Goal: Task Accomplishment & Management: Manage account settings

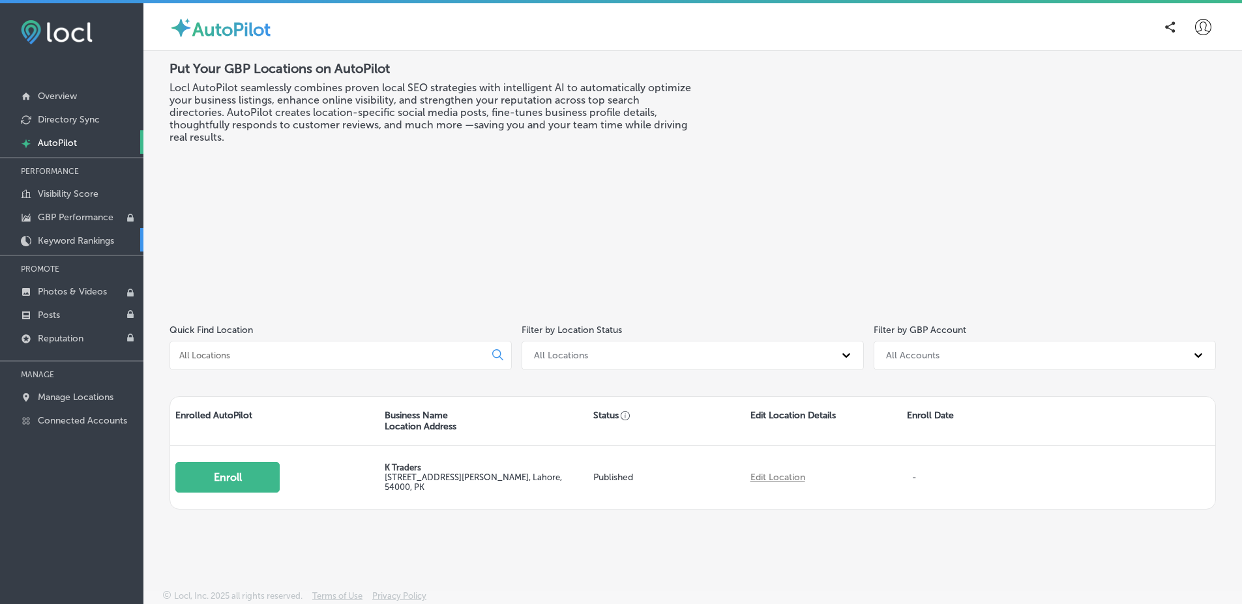
click at [115, 233] on link "Keyword Rankings" at bounding box center [71, 239] width 143 height 23
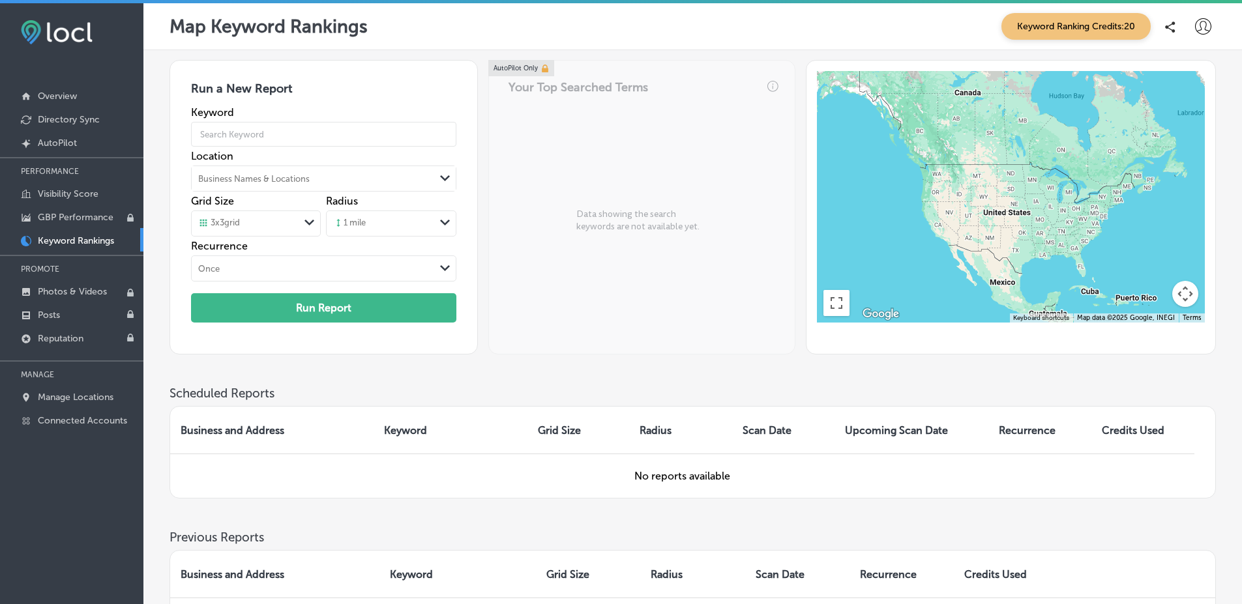
click at [1195, 22] on icon at bounding box center [1203, 26] width 16 height 16
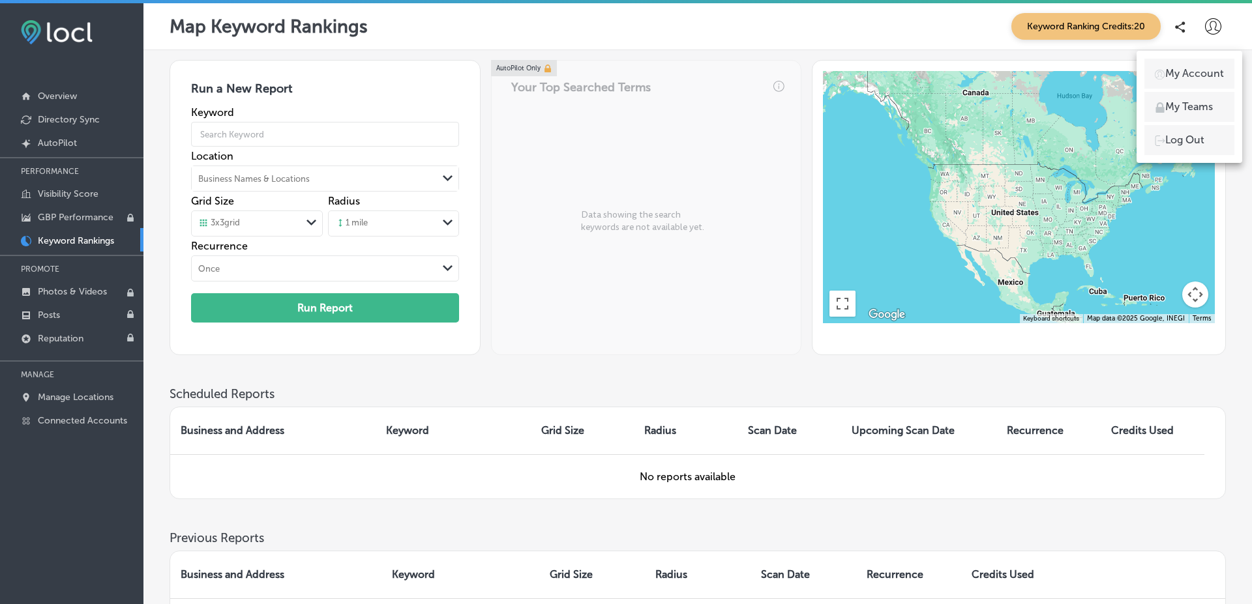
click at [1202, 115] on li "My Teams" at bounding box center [1189, 107] width 90 height 30
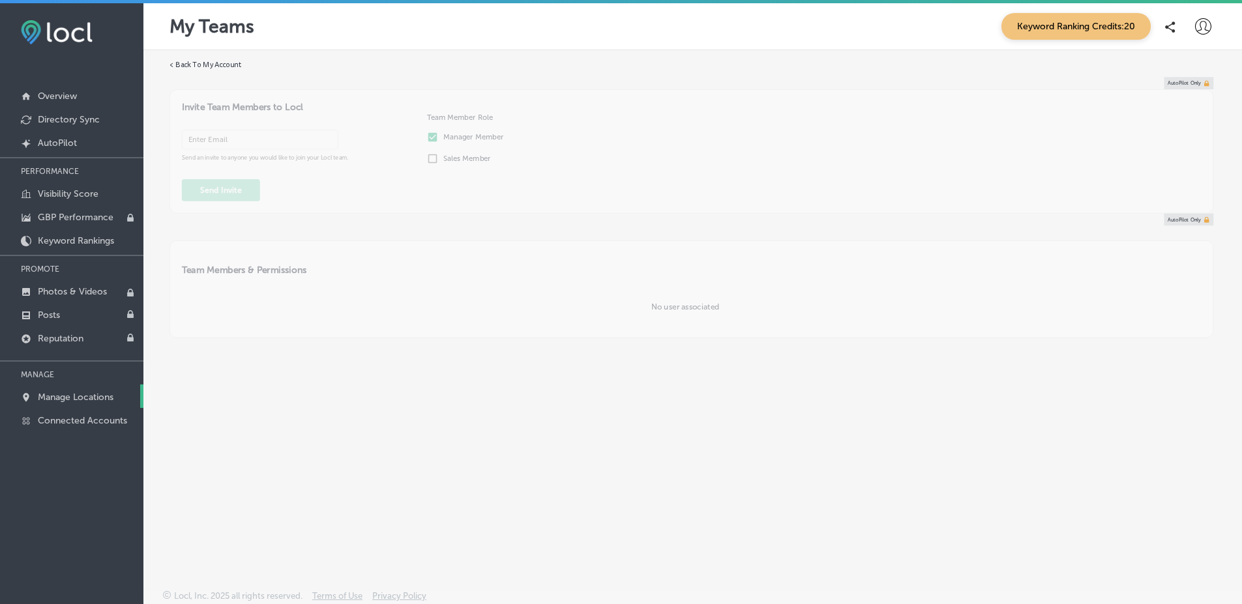
click at [83, 402] on p "Manage Locations" at bounding box center [76, 397] width 76 height 11
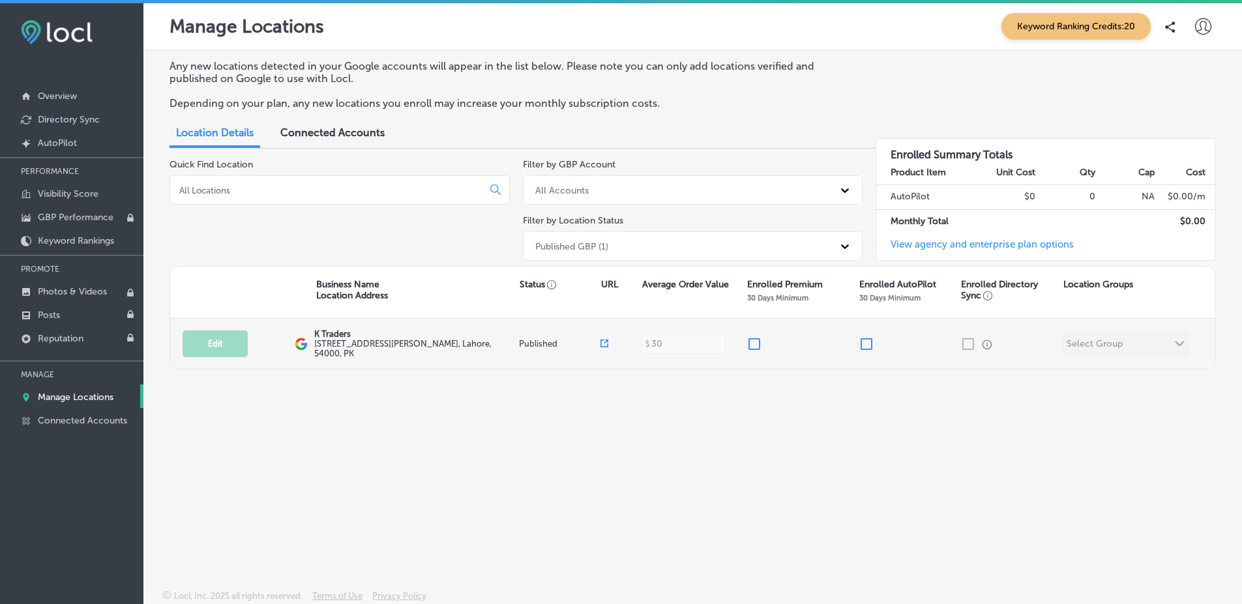
click at [869, 341] on input "checkbox" at bounding box center [867, 344] width 16 height 16
checkbox input "false"
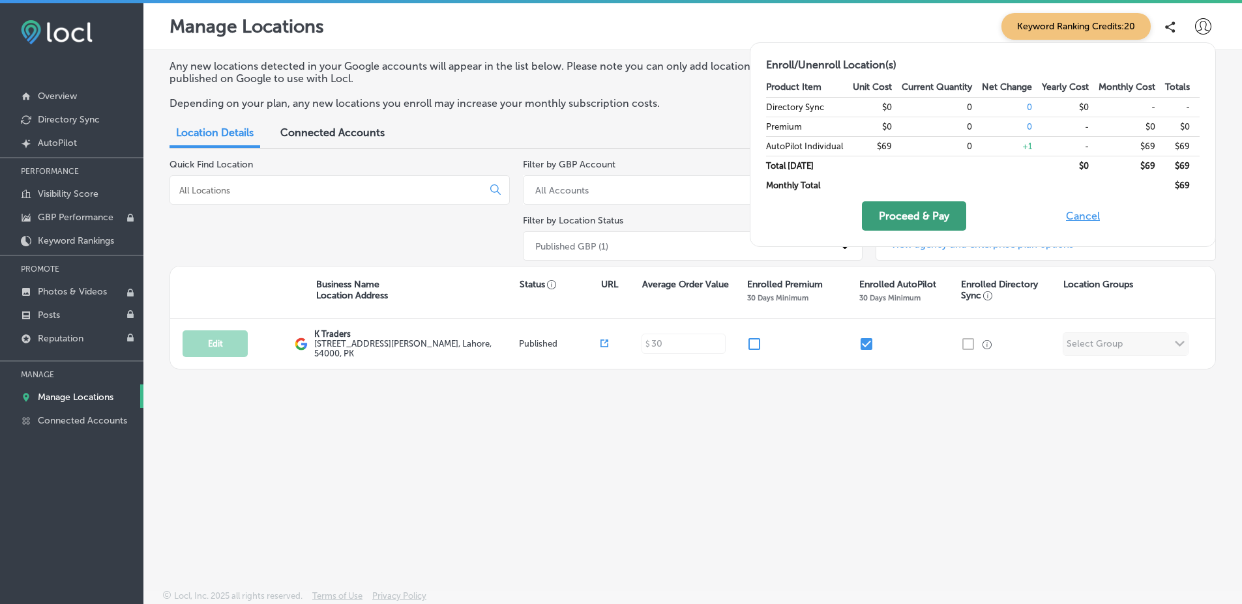
click at [913, 223] on button "Proceed & Pay" at bounding box center [914, 215] width 104 height 29
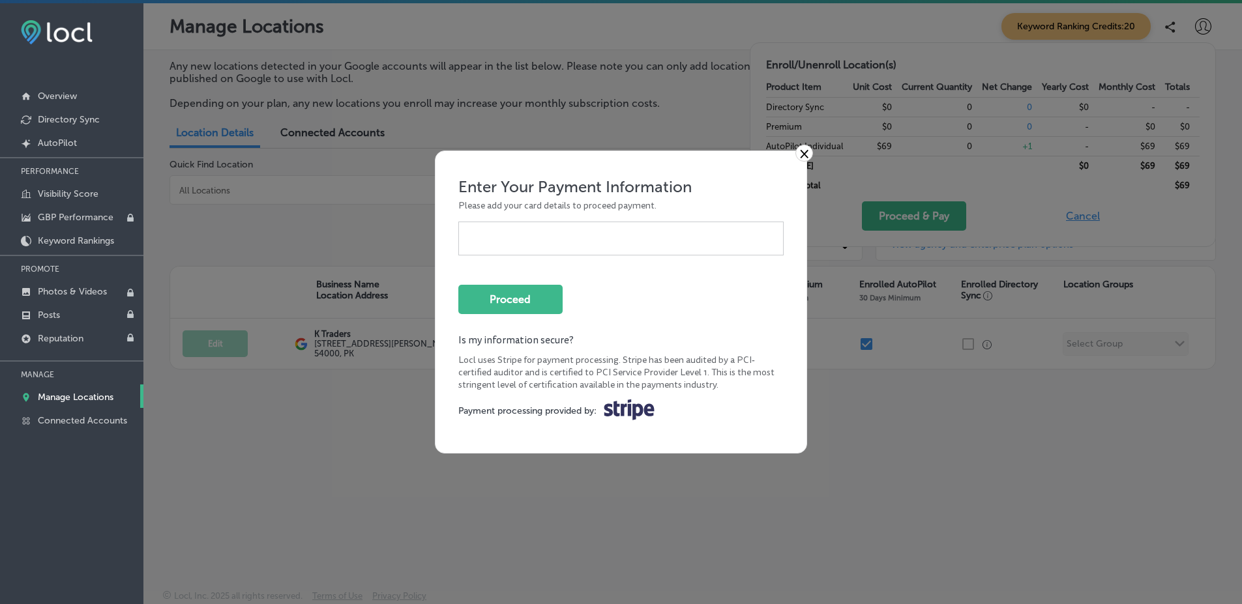
click at [541, 226] on div at bounding box center [621, 239] width 326 height 34
click at [808, 154] on link "×" at bounding box center [804, 153] width 18 height 17
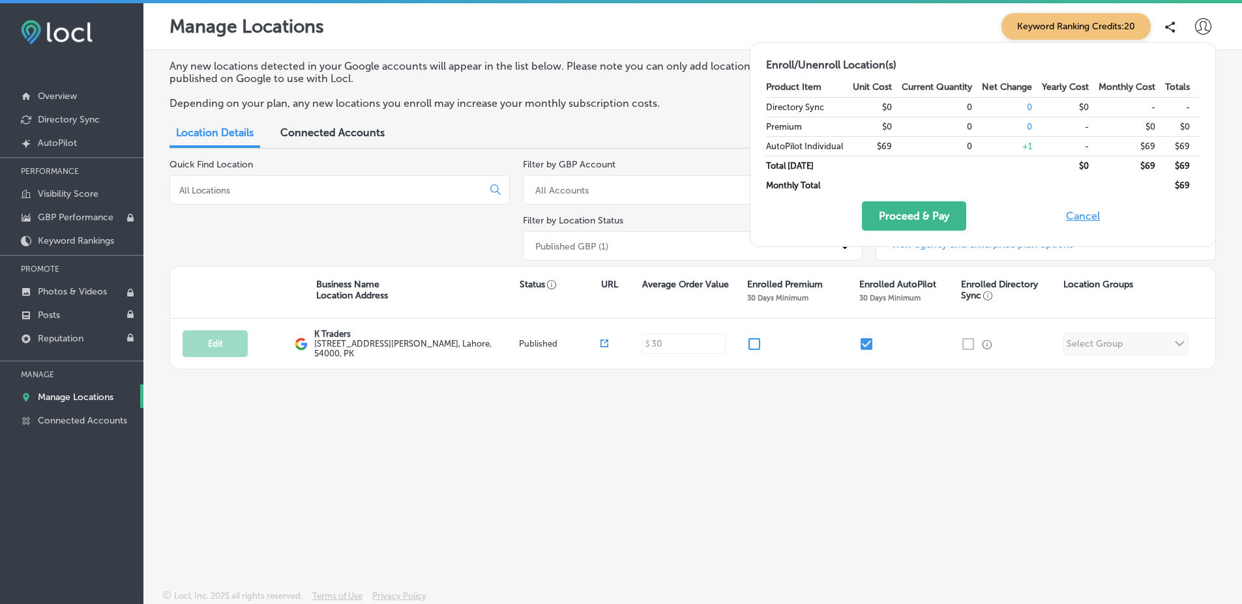
click at [1087, 217] on button "Cancel" at bounding box center [1083, 215] width 42 height 29
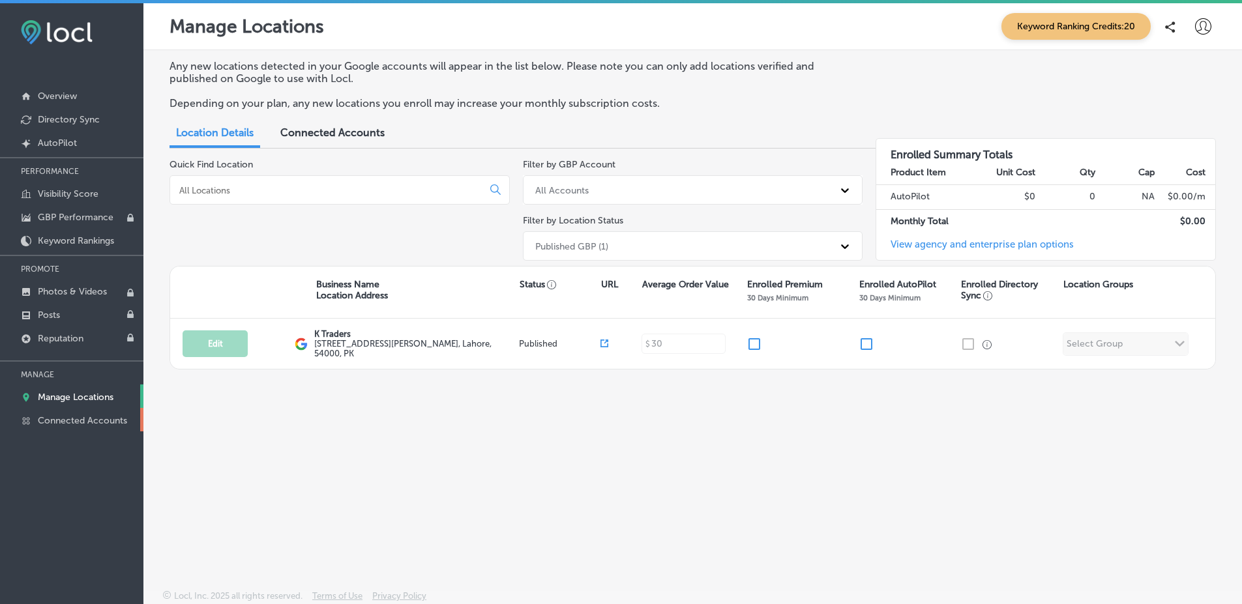
click at [124, 417] on p "Connected Accounts" at bounding box center [82, 420] width 89 height 11
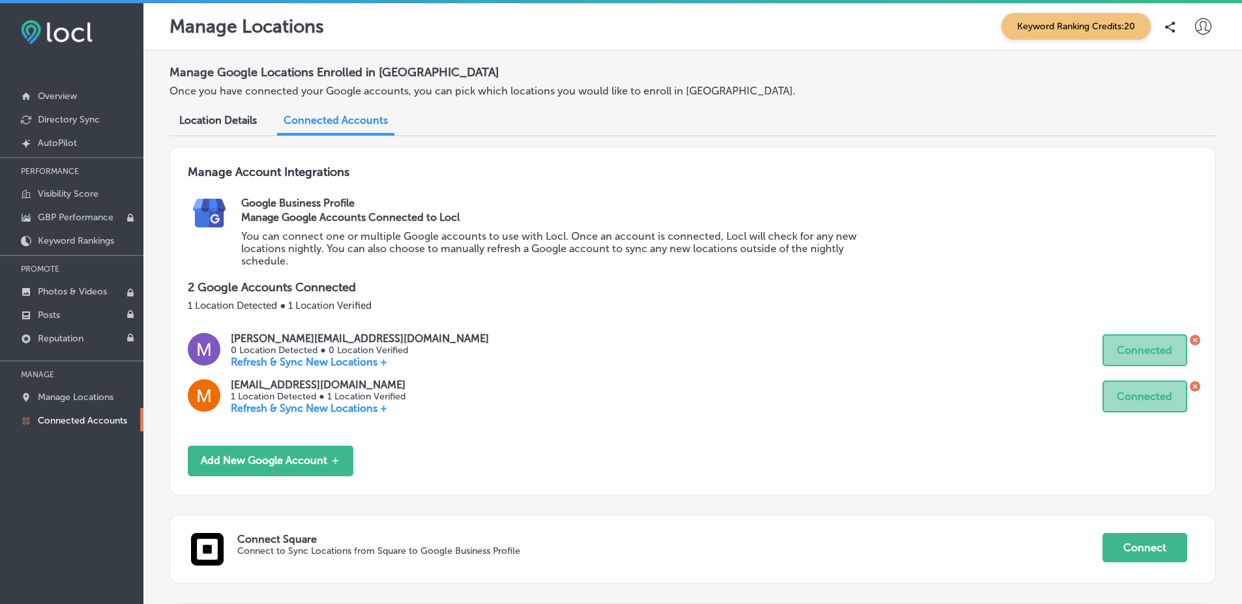
click at [1190, 25] on div at bounding box center [1203, 27] width 26 height 26
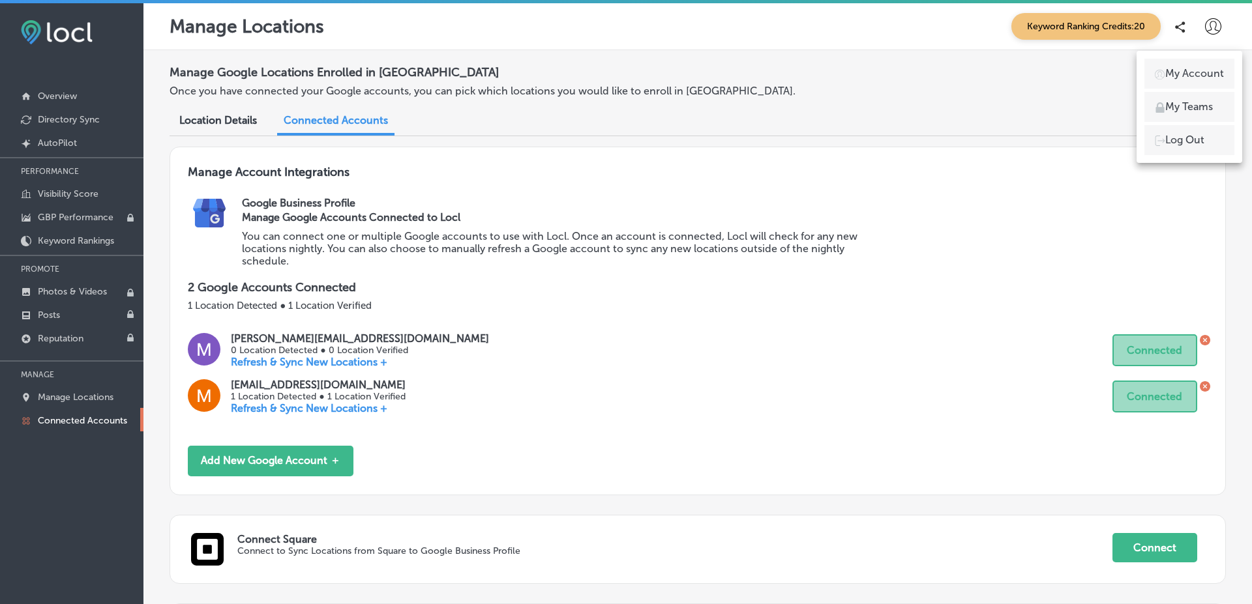
click at [1188, 102] on p "My Teams" at bounding box center [1189, 107] width 48 height 16
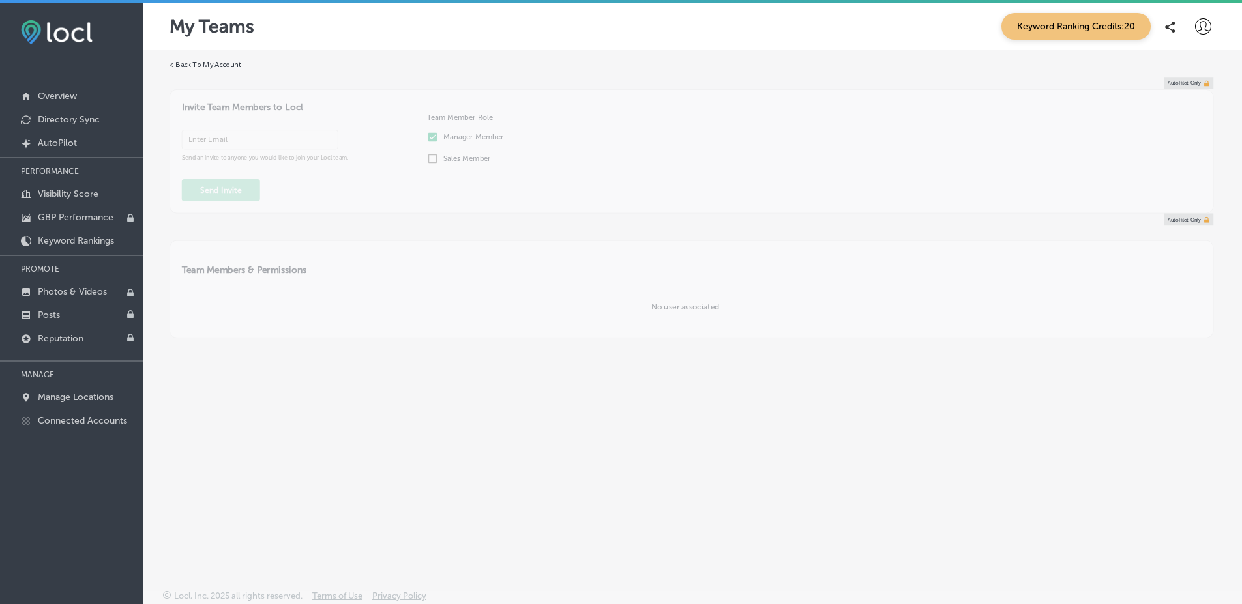
click at [1188, 102] on div "AutoPilot Only Invite Team Members to Locl Send an invite to anyone you would l…" at bounding box center [692, 145] width 1044 height 136
click at [1203, 22] on icon at bounding box center [1203, 26] width 16 height 16
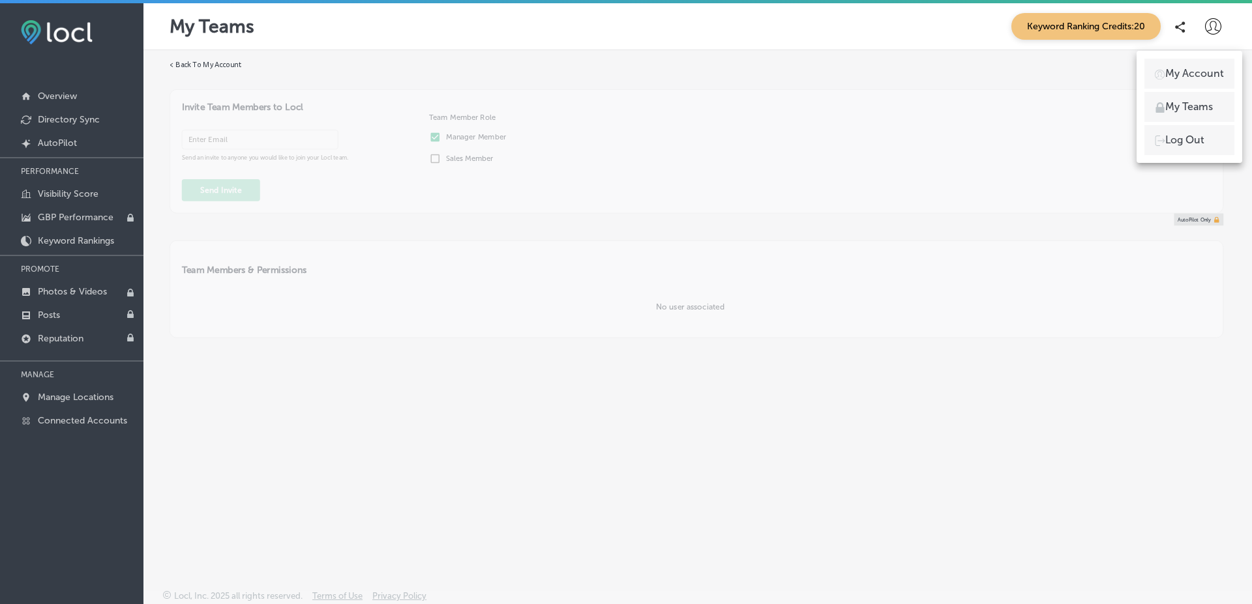
click at [1172, 67] on p "My Account" at bounding box center [1194, 74] width 59 height 16
select select "PK"
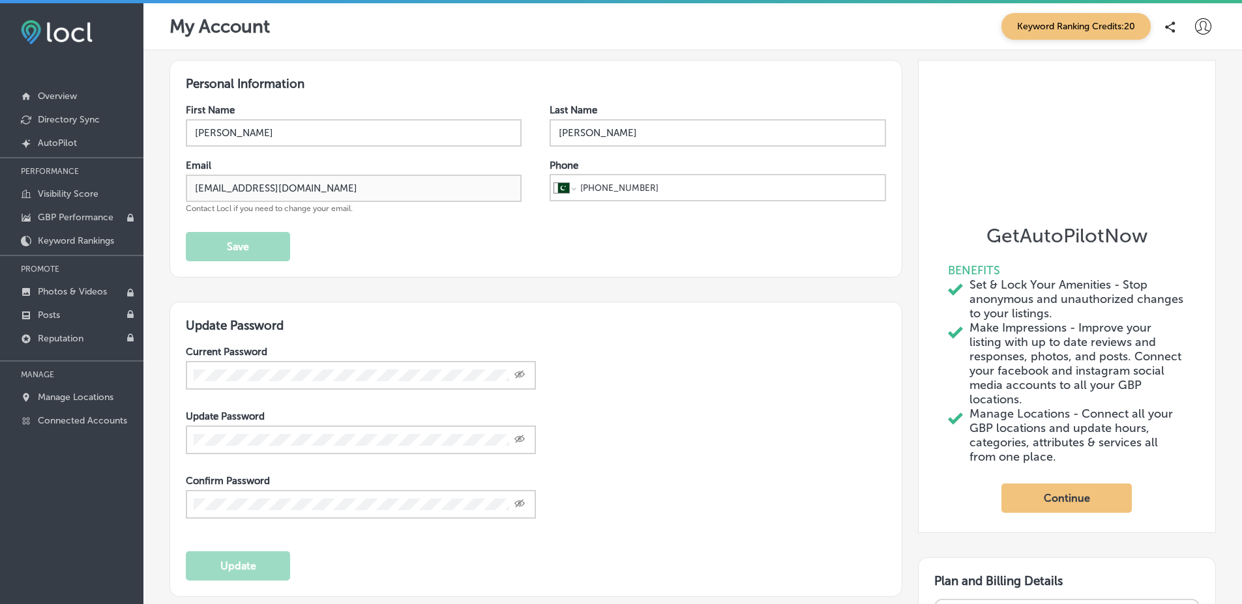
click at [640, 126] on input "[PERSON_NAME]" at bounding box center [718, 132] width 336 height 27
click at [587, 138] on input "Mirzaa" at bounding box center [718, 132] width 336 height 27
type input "Mirzaa"
click at [273, 244] on button "Save" at bounding box center [238, 246] width 104 height 29
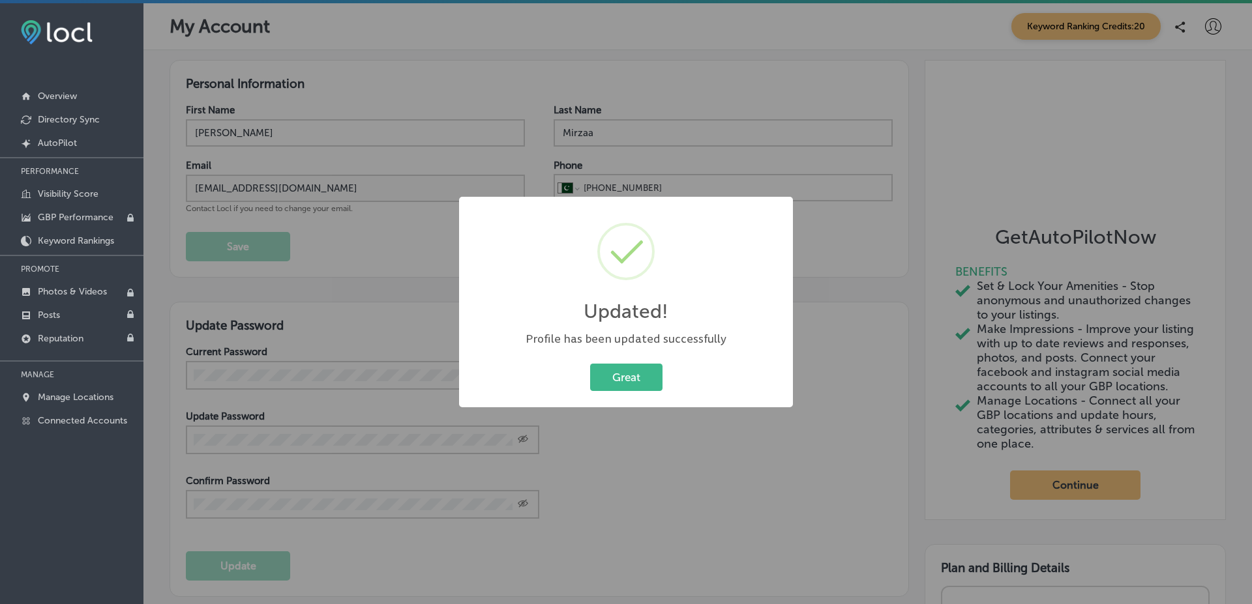
click at [273, 244] on div "Updated! × Profile has been updated successfully Great Cancel" at bounding box center [626, 302] width 1252 height 604
